Goal: Find specific page/section: Find specific page/section

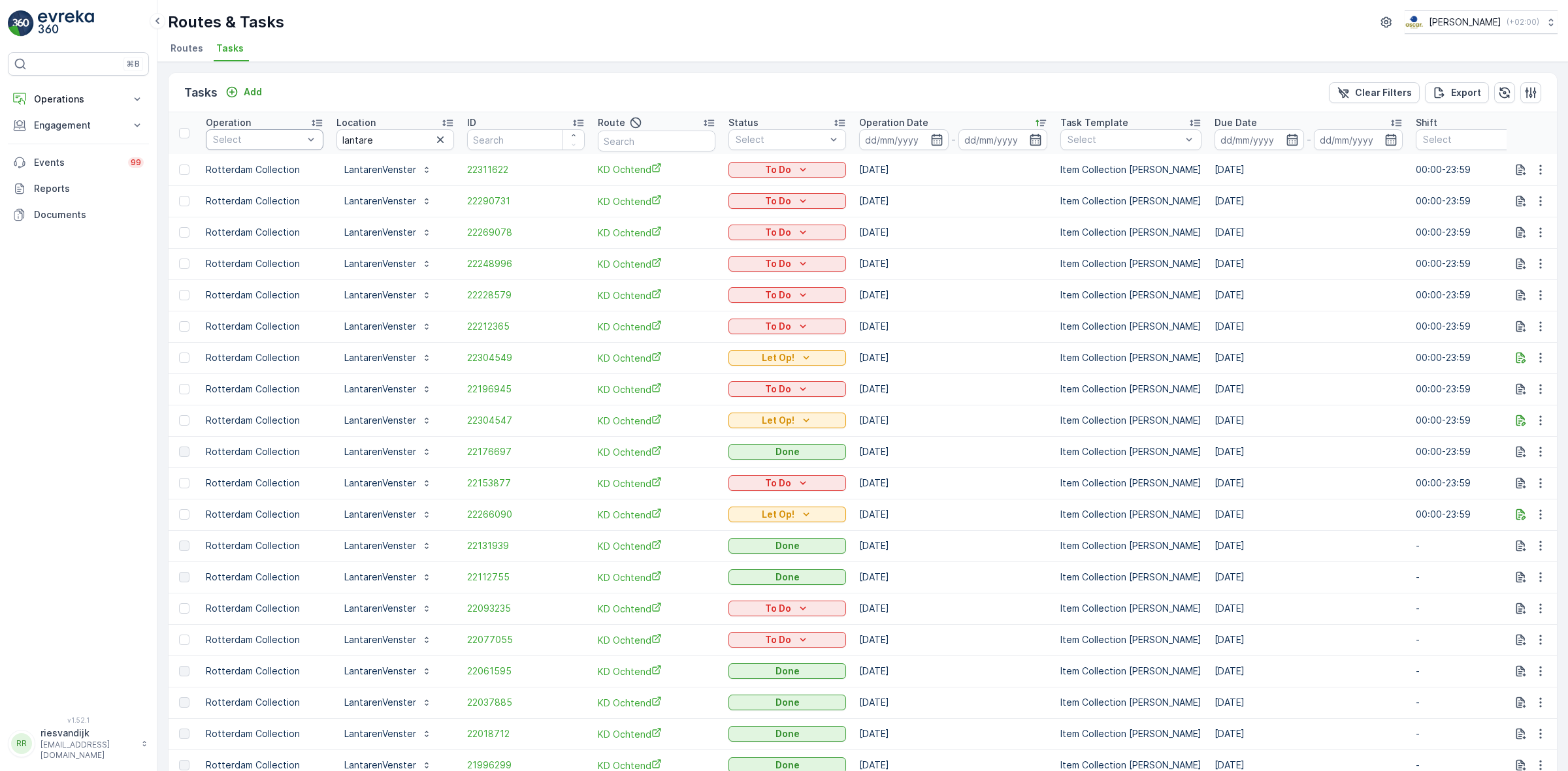
click at [295, 150] on div "Select" at bounding box center [264, 140] width 118 height 21
click at [265, 275] on p "Utrecht Collection" at bounding box center [269, 280] width 83 height 13
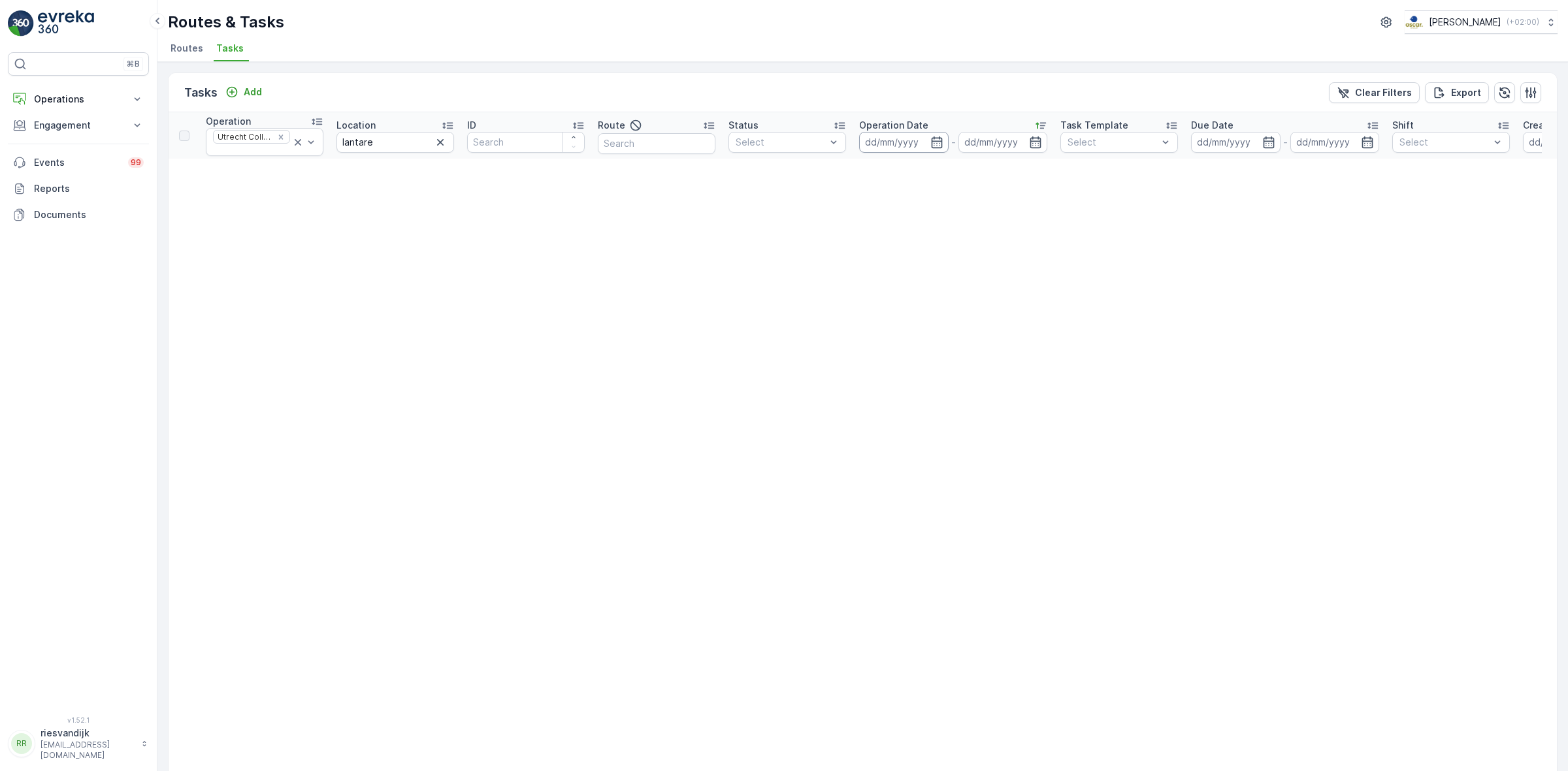
click at [937, 149] on input at bounding box center [904, 143] width 89 height 21
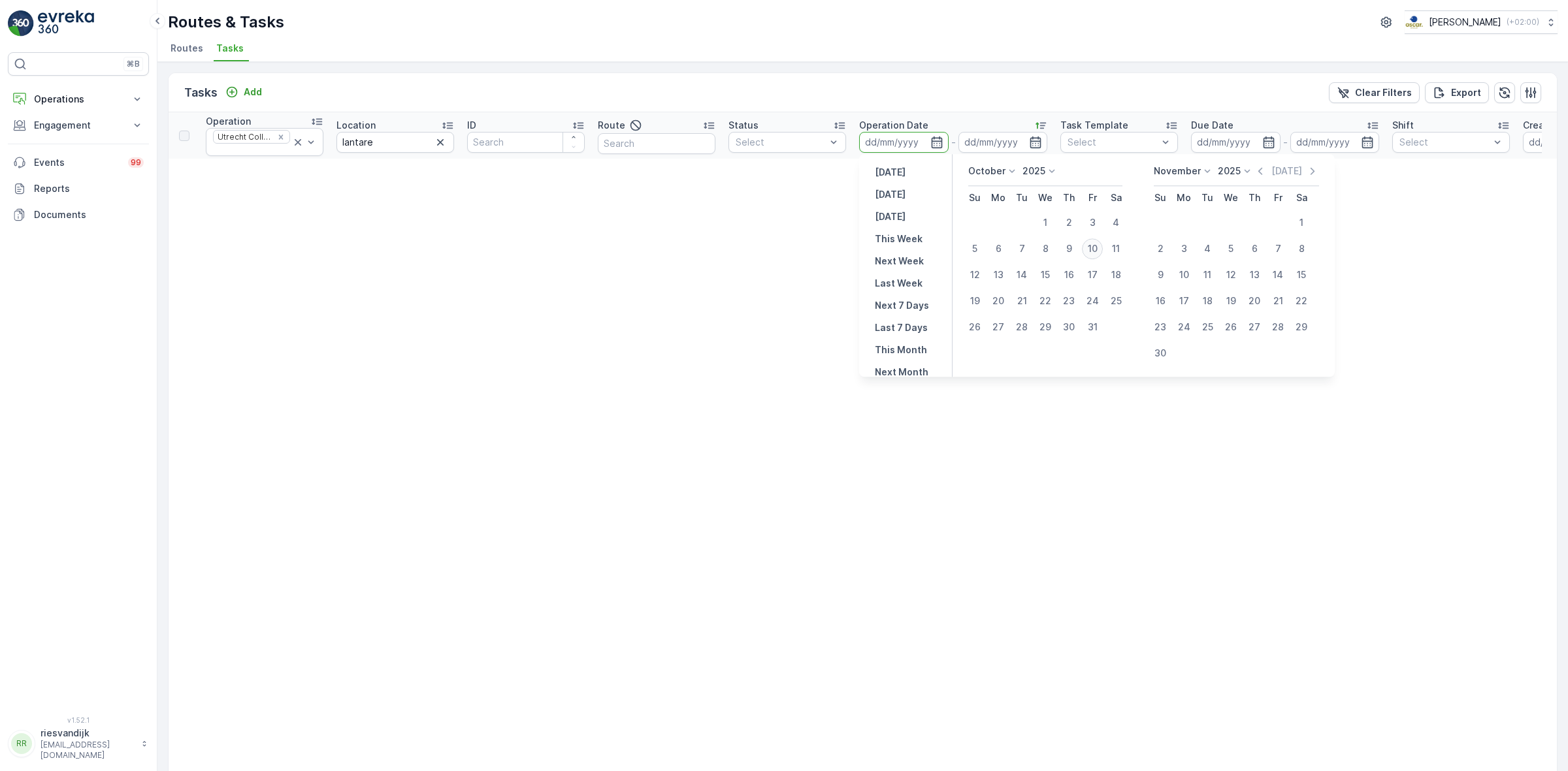
click at [1096, 248] on div "10" at bounding box center [1092, 249] width 21 height 21
type input "[DATE]"
click at [1096, 248] on div "10" at bounding box center [1092, 249] width 21 height 21
type input "[DATE]"
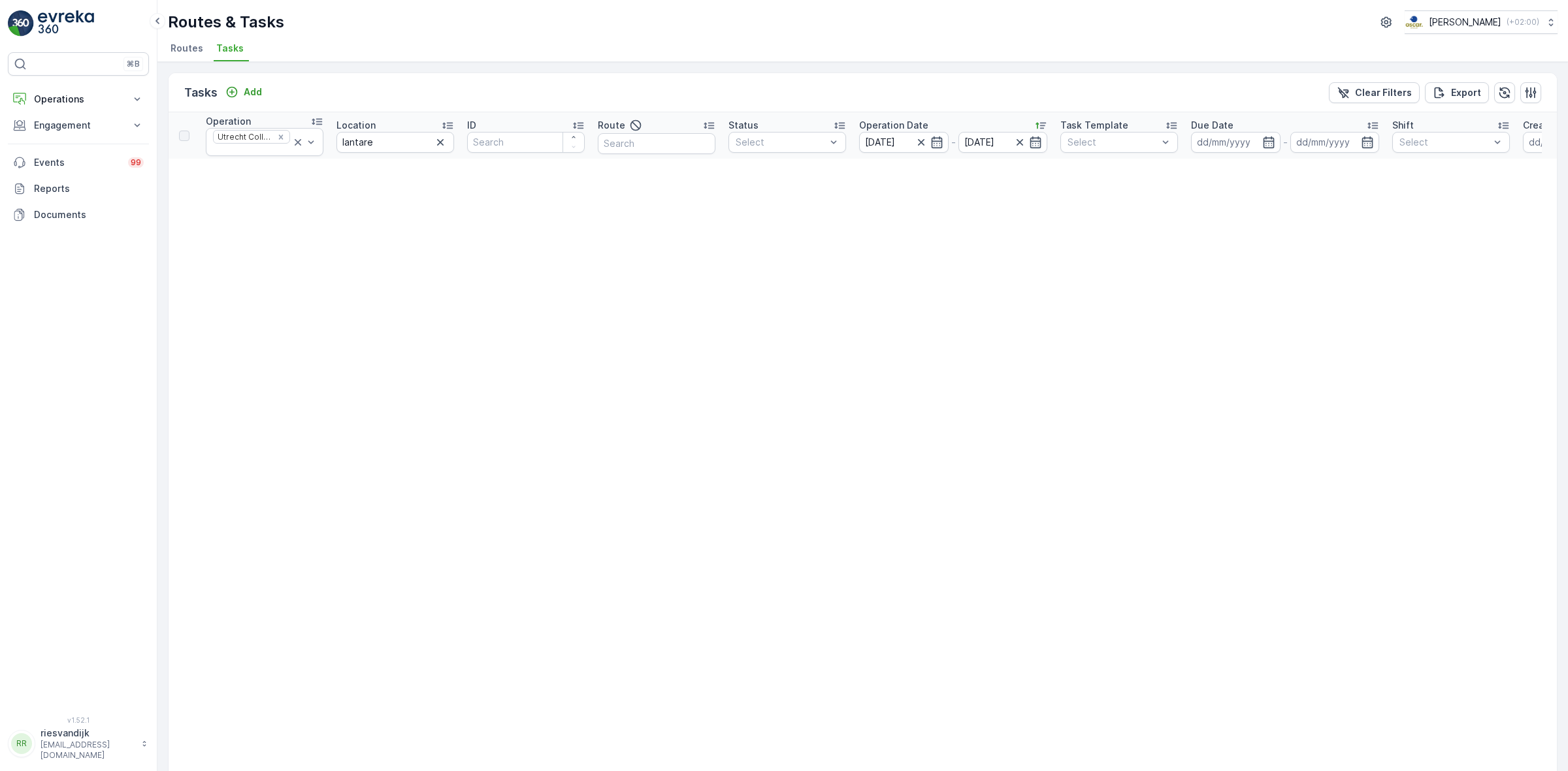
click at [445, 141] on icon "button" at bounding box center [440, 143] width 13 height 13
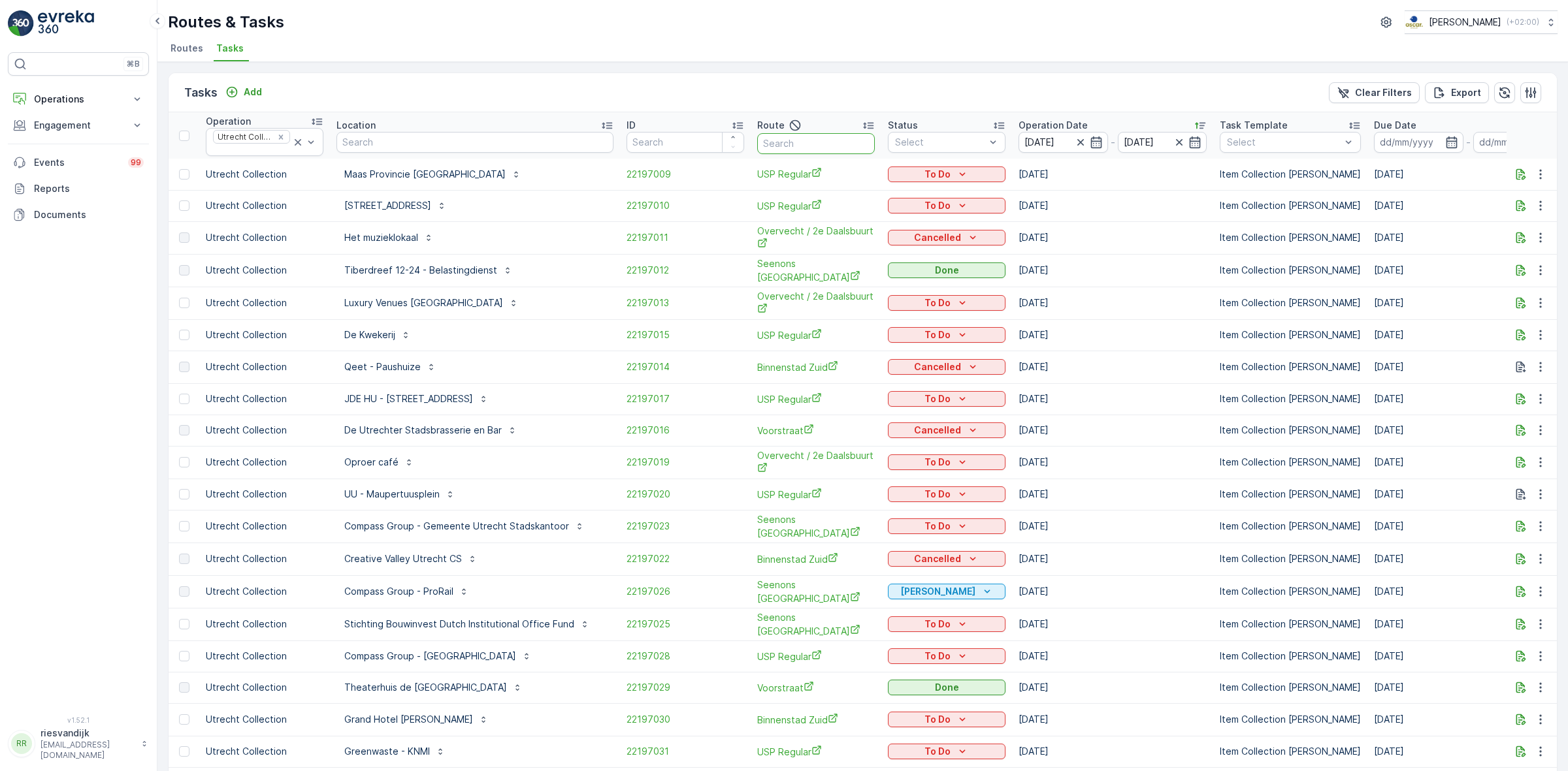
click at [772, 147] on input "text" at bounding box center [816, 144] width 118 height 21
type input "binnenst"
